Goal: Task Accomplishment & Management: Manage account settings

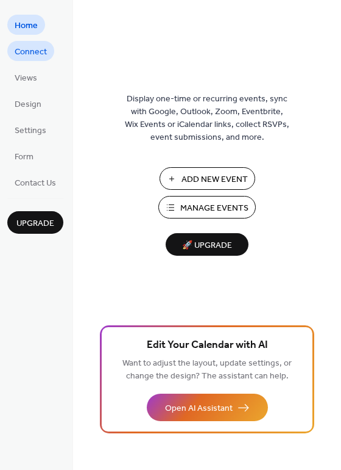
click at [29, 55] on span "Connect" at bounding box center [31, 52] width 32 height 13
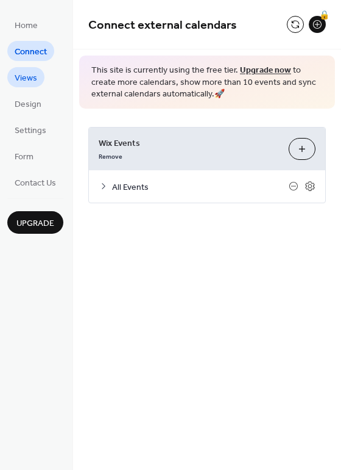
click at [37, 82] on link "Views" at bounding box center [25, 77] width 37 height 20
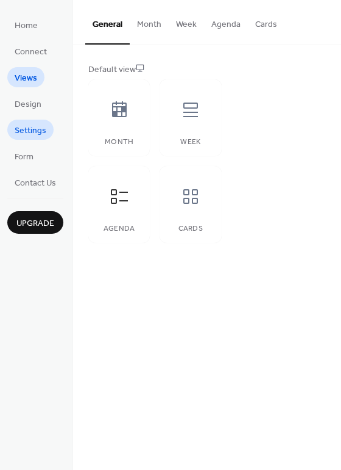
click at [37, 124] on span "Settings" at bounding box center [31, 130] width 32 height 13
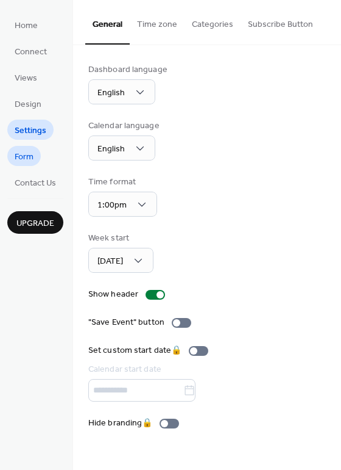
click at [23, 154] on span "Form" at bounding box center [24, 157] width 19 height 13
